Goal: Information Seeking & Learning: Check status

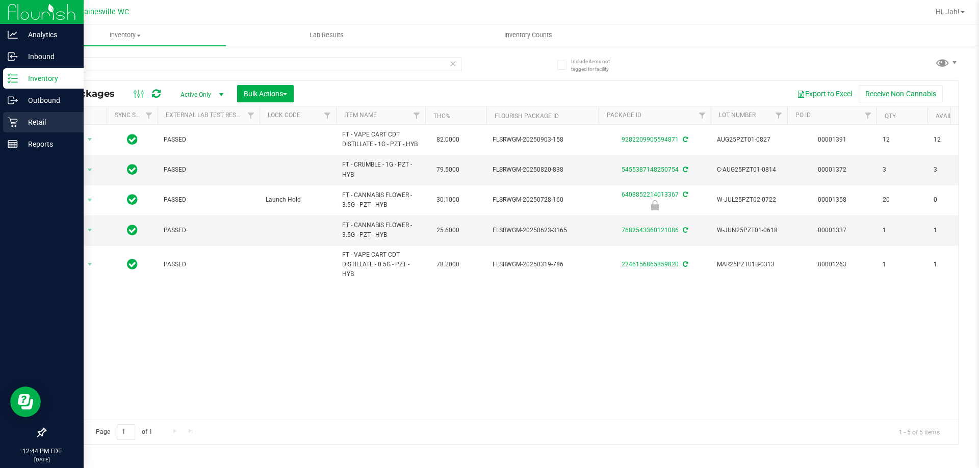
type input "pzt"
click at [49, 129] on div "Retail" at bounding box center [43, 122] width 81 height 20
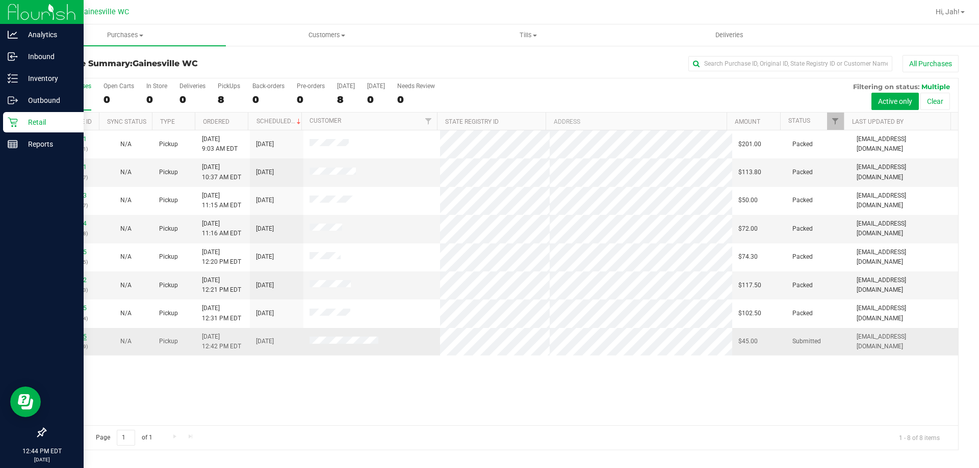
click at [75, 338] on link "12008705" at bounding box center [72, 336] width 29 height 7
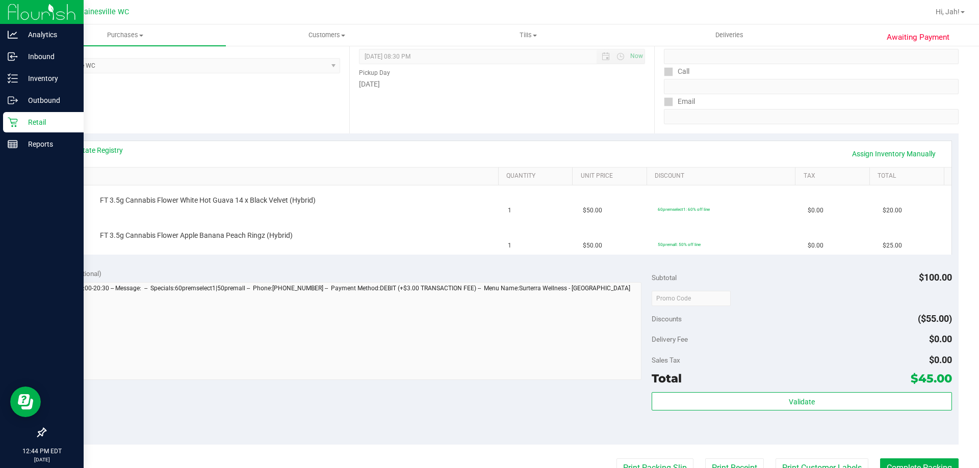
scroll to position [153, 0]
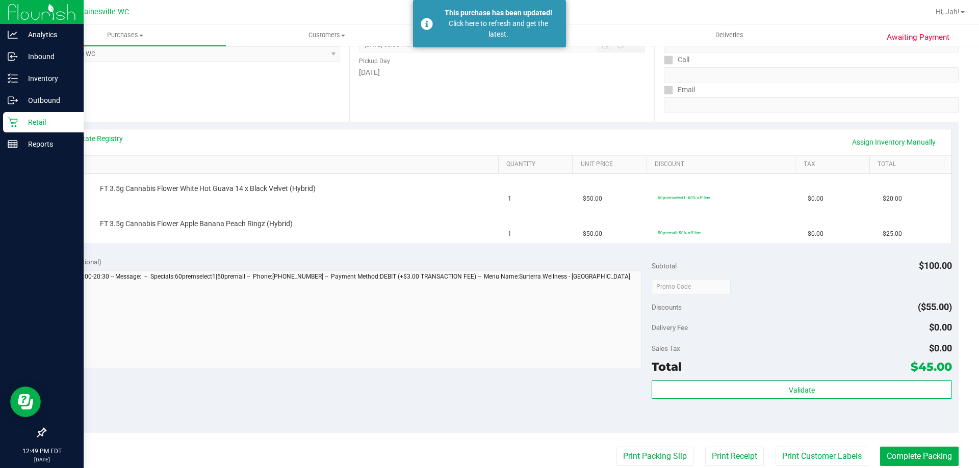
click at [29, 122] on p "Retail" at bounding box center [48, 122] width 61 height 12
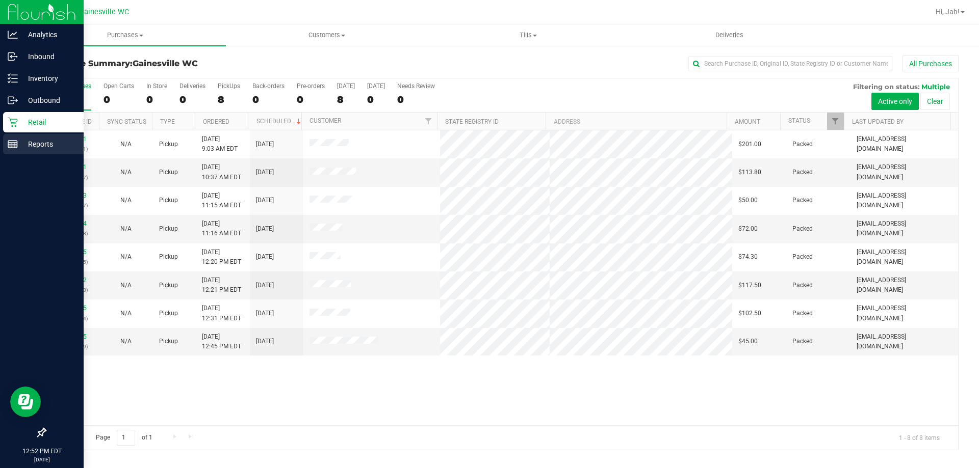
click at [29, 142] on p "Reports" at bounding box center [48, 144] width 61 height 12
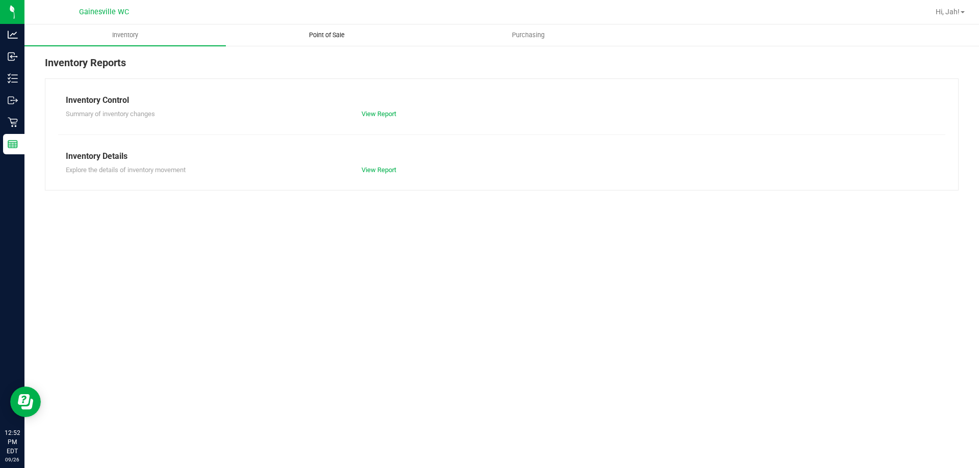
click at [337, 34] on span "Point of Sale" at bounding box center [326, 35] width 63 height 9
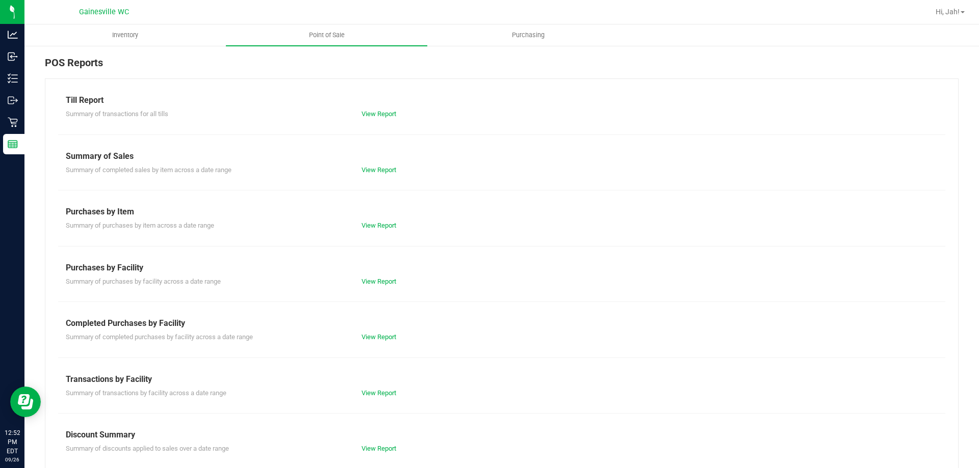
click at [374, 344] on div "Till Report Summary of transactions for all tills View Report Summary of Sales …" at bounding box center [501, 302] width 913 height 447
click at [376, 336] on link "View Report" at bounding box center [378, 337] width 35 height 8
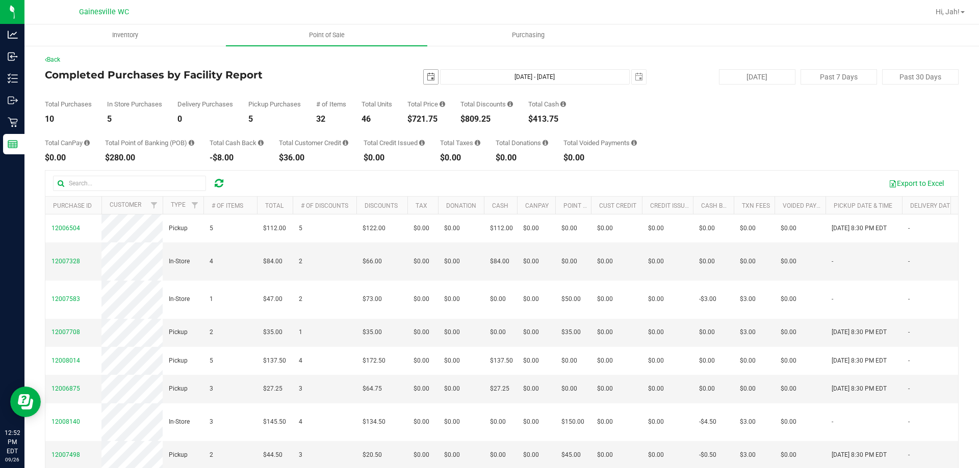
click at [427, 79] on span "select" at bounding box center [431, 77] width 8 height 8
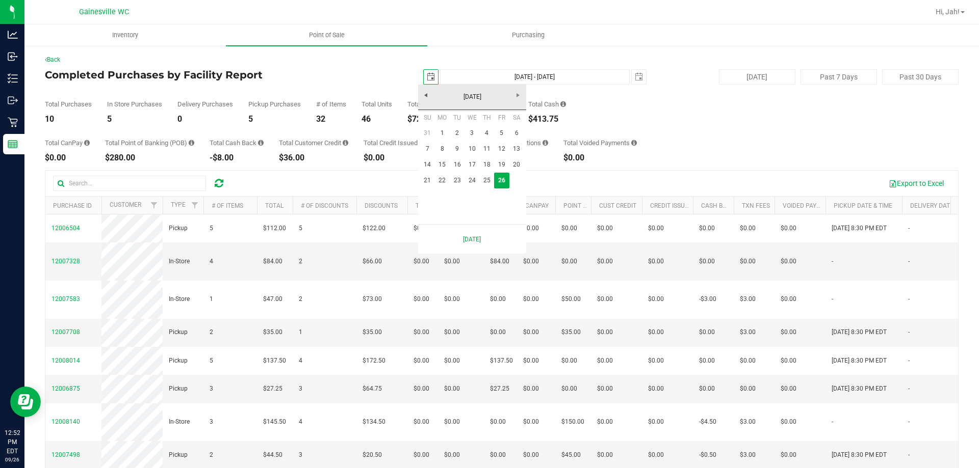
scroll to position [0, 25]
click at [484, 181] on link "25" at bounding box center [486, 181] width 15 height 16
type input "[DATE]"
type input "[DATE] - [DATE]"
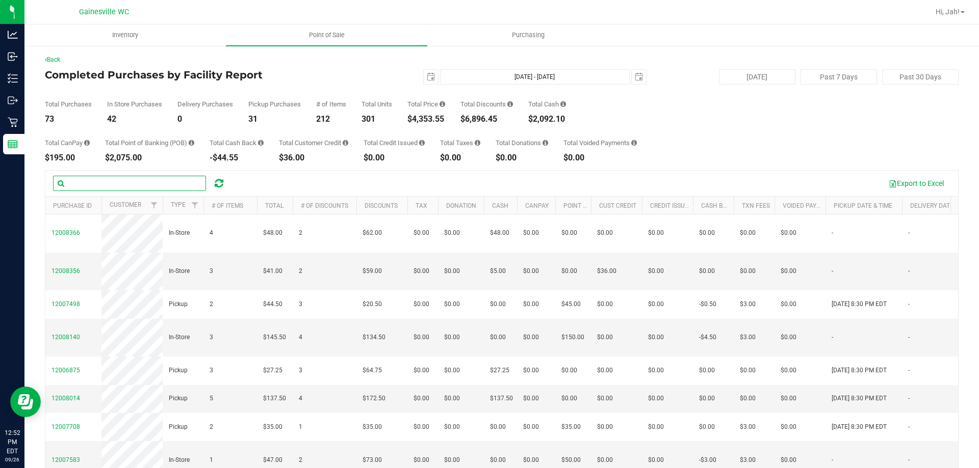
click at [127, 185] on input "text" at bounding box center [129, 183] width 153 height 15
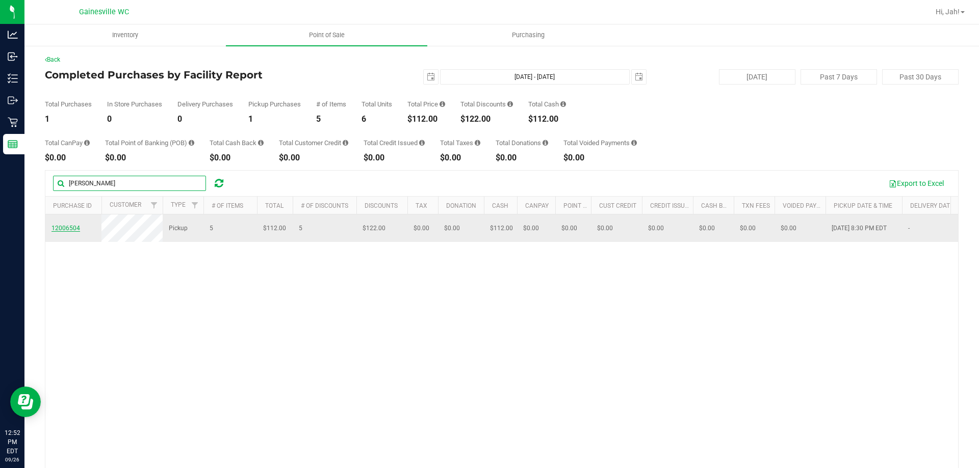
type input "[PERSON_NAME]"
click at [64, 231] on span "12006504" at bounding box center [65, 228] width 29 height 7
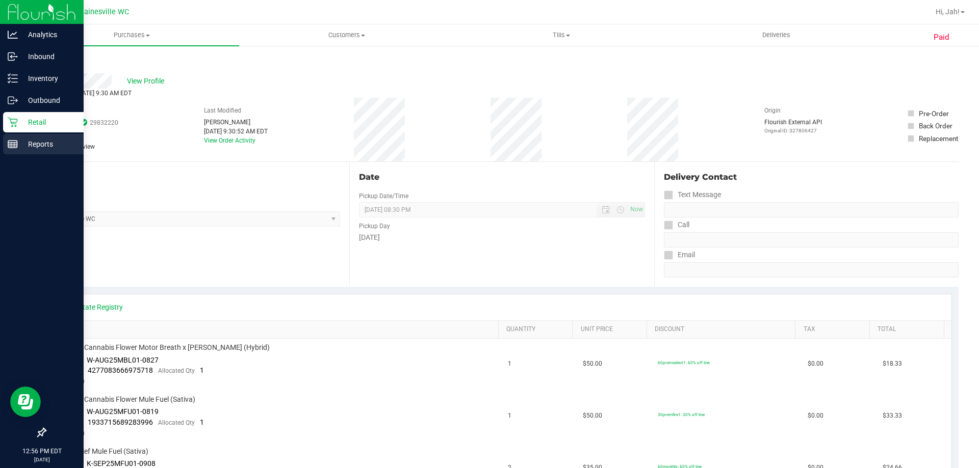
click at [45, 143] on p "Reports" at bounding box center [48, 144] width 61 height 12
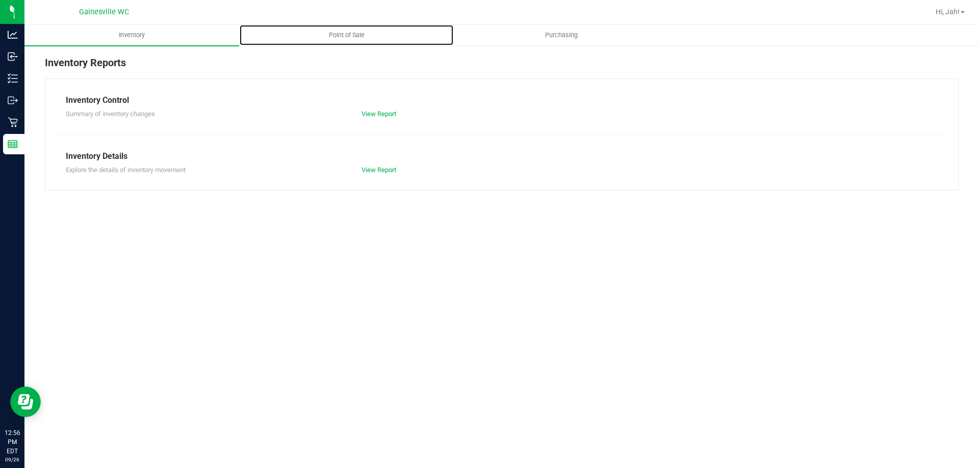
click at [356, 37] on span "Point of Sale" at bounding box center [346, 35] width 63 height 9
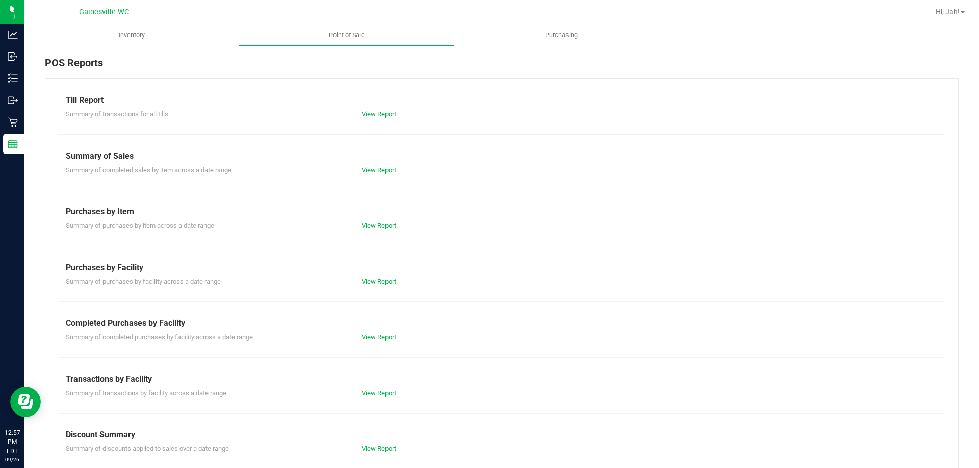
click at [375, 166] on link "View Report" at bounding box center [378, 170] width 35 height 8
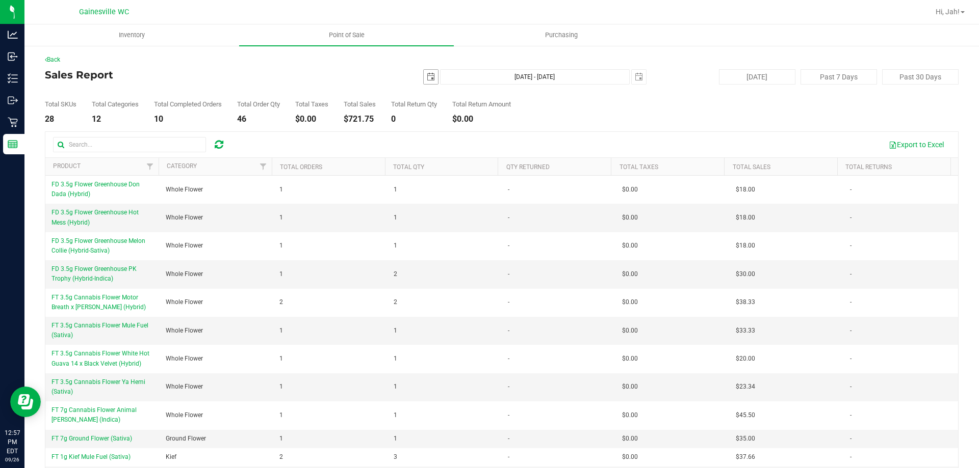
click at [428, 76] on span "select" at bounding box center [431, 77] width 8 height 8
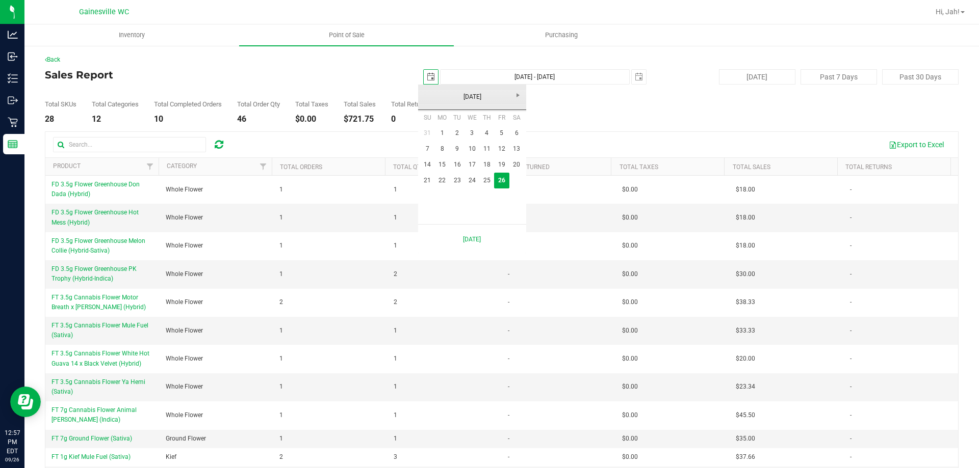
scroll to position [0, 25]
click at [491, 180] on link "25" at bounding box center [486, 181] width 15 height 16
type input "[DATE]"
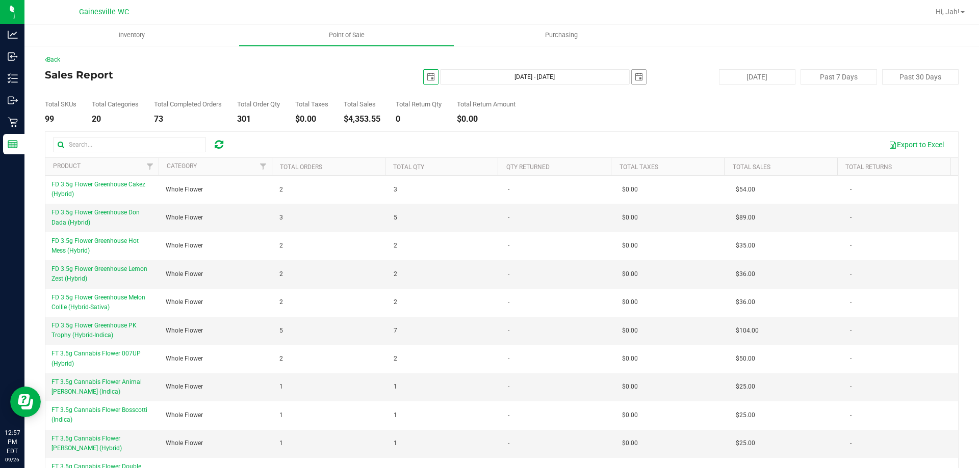
click at [638, 74] on span "select" at bounding box center [639, 77] width 14 height 14
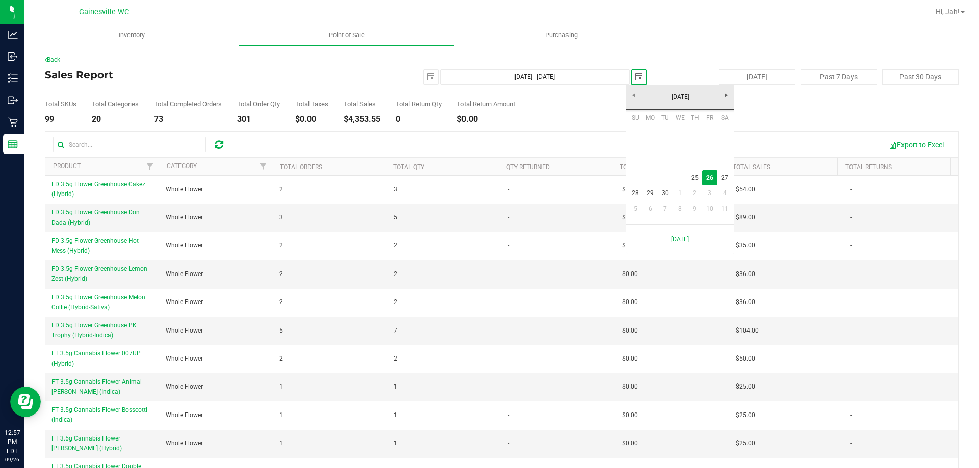
scroll to position [0, 25]
click at [695, 179] on link "25" at bounding box center [694, 178] width 15 height 16
type input "[DATE] - [DATE]"
type input "[DATE]"
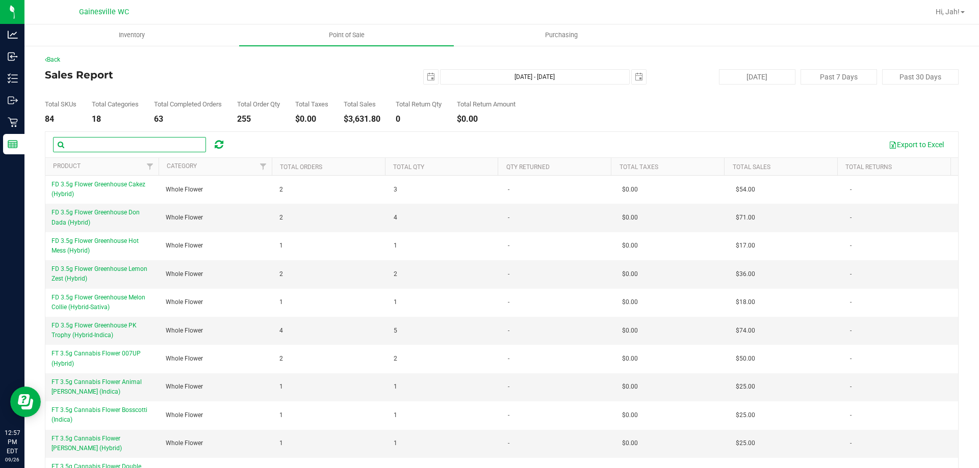
click at [97, 144] on input "text" at bounding box center [129, 144] width 153 height 15
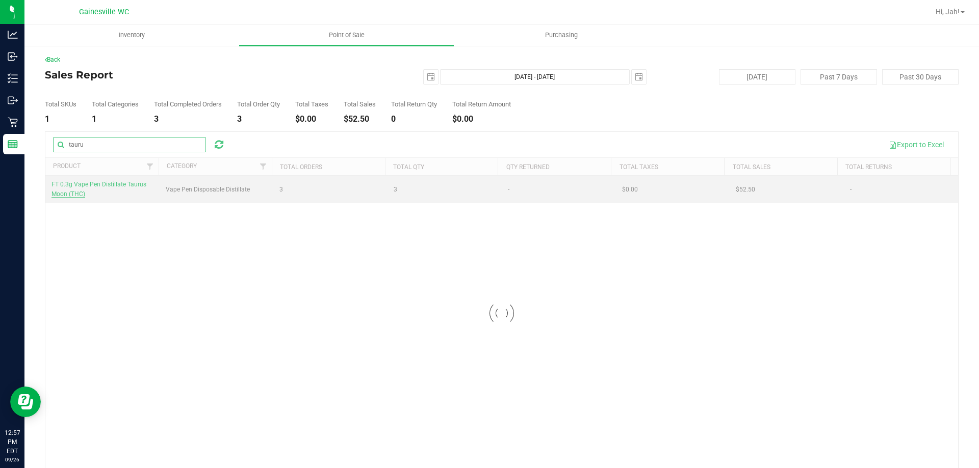
type input "tauru"
click at [91, 185] on span "FT 0.3g Vape Pen Distillate Taurus Moon (THC)" at bounding box center [98, 189] width 95 height 17
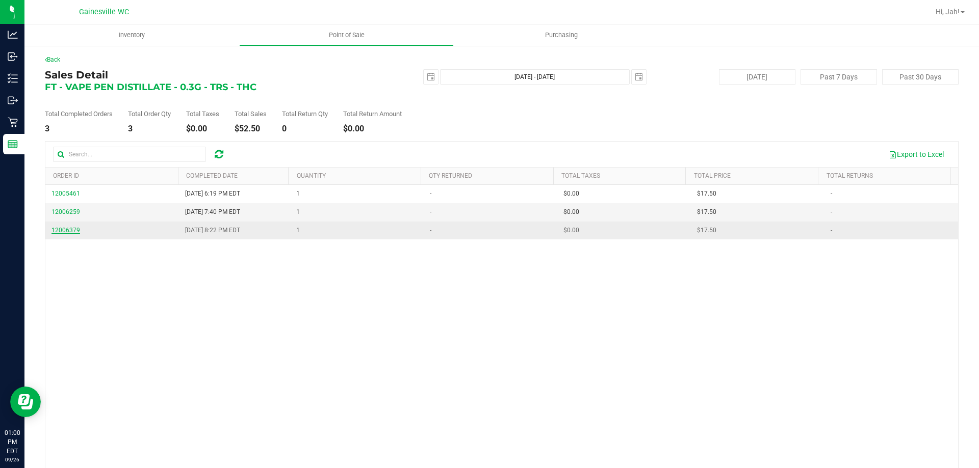
click at [70, 233] on span "12006379" at bounding box center [65, 230] width 29 height 7
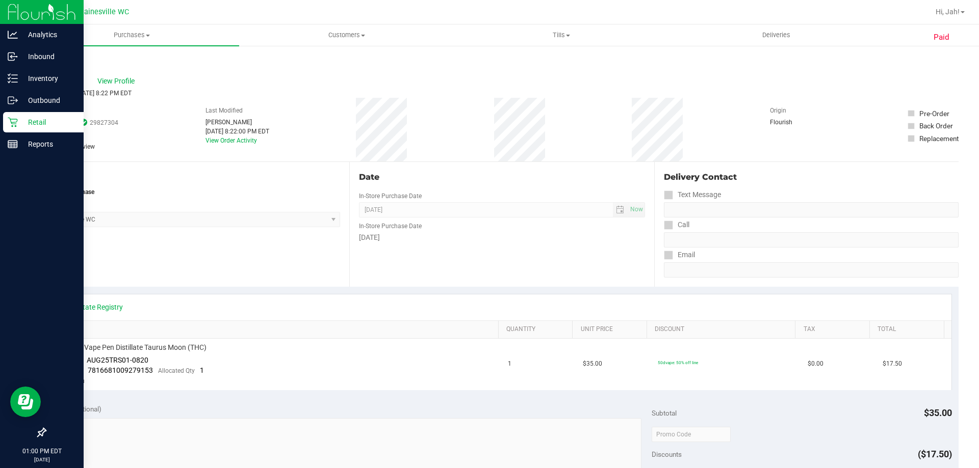
click at [40, 124] on p "Retail" at bounding box center [48, 122] width 61 height 12
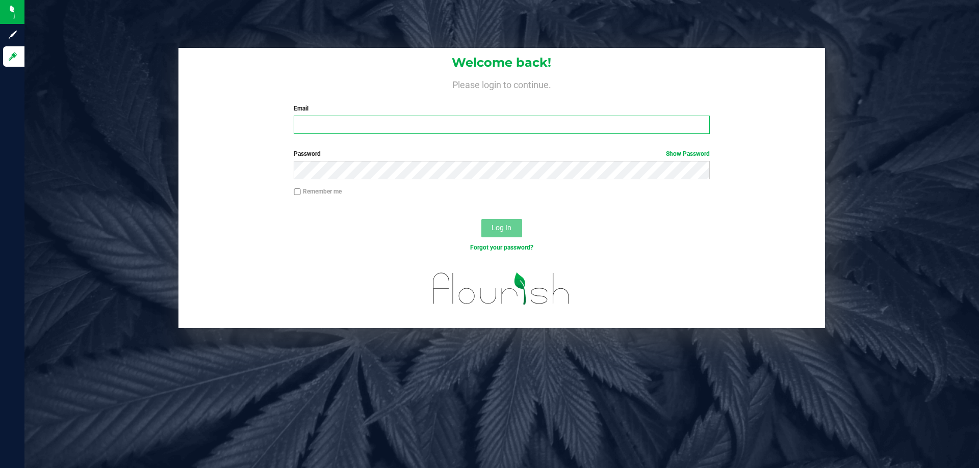
click at [326, 124] on input "Email" at bounding box center [501, 125] width 415 height 18
type input "[EMAIL_ADDRESS][DOMAIN_NAME]"
click at [481, 219] on button "Log In" at bounding box center [501, 228] width 41 height 18
